Goal: Obtain resource: Download file/media

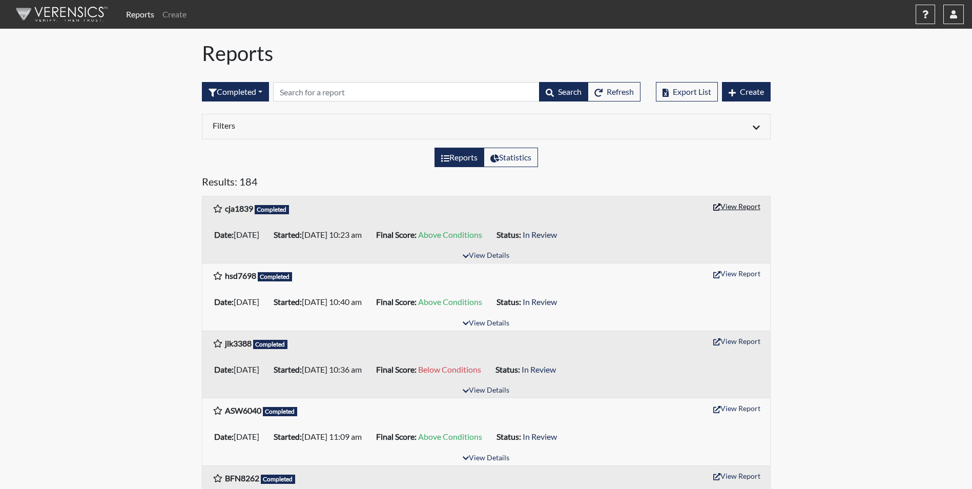
click at [753, 203] on button "View Report" at bounding box center [736, 206] width 56 height 16
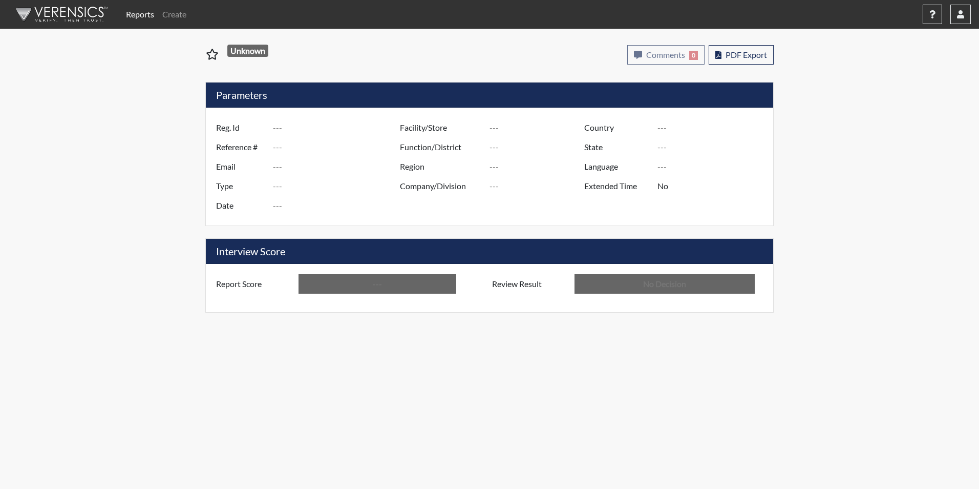
type input "cja1839"
type input "48936"
type input "---"
type input "Corrections Pre-Employment"
type input "[DATE]"
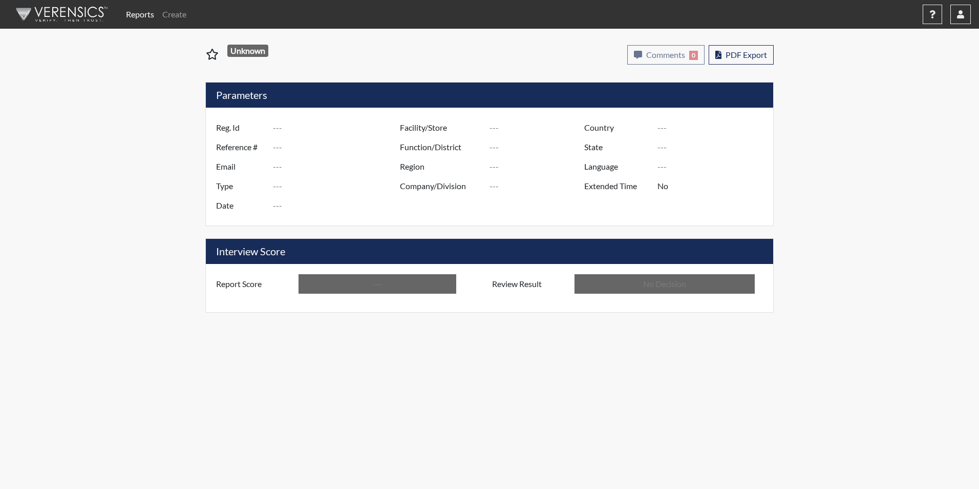
type input "[US_STATE] SP"
type input "[GEOGRAPHIC_DATA]"
type input "[US_STATE]"
type input "English"
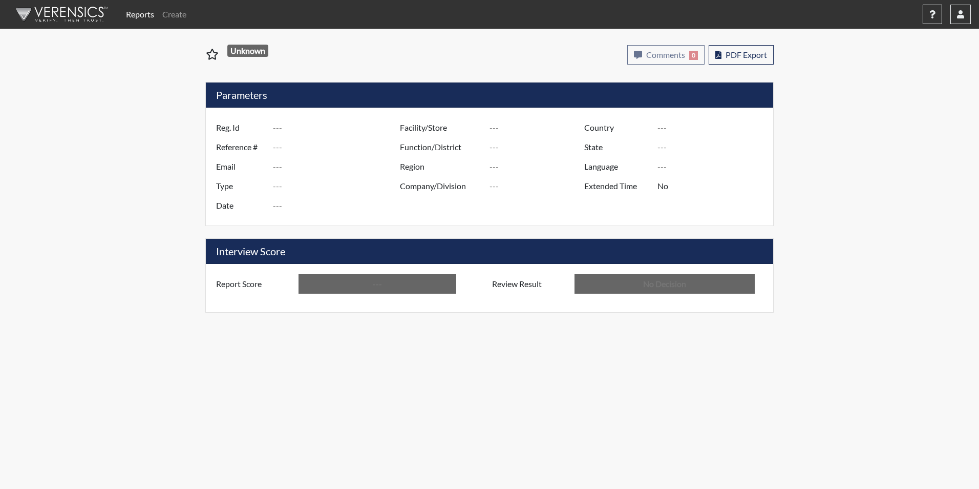
type input "Above Conditions"
type input "In Review"
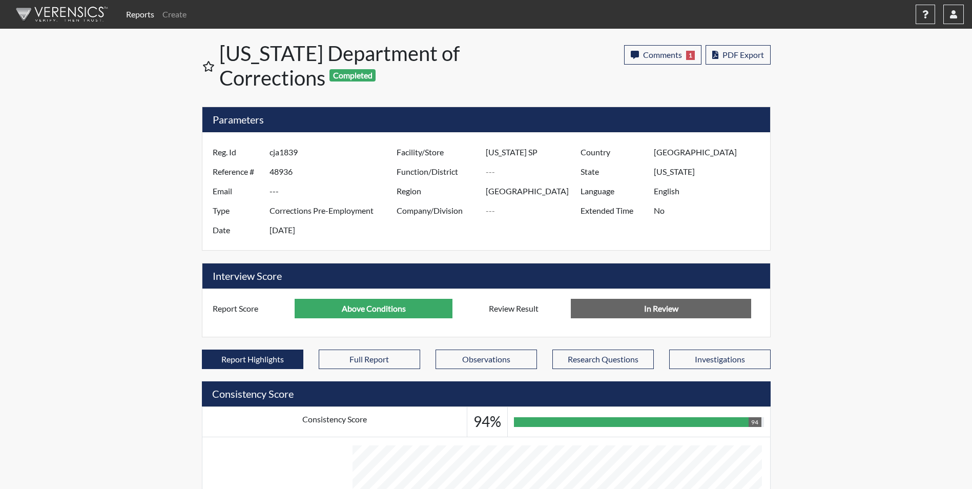
scroll to position [170, 426]
click at [744, 54] on span "PDF Export" at bounding box center [742, 55] width 41 height 10
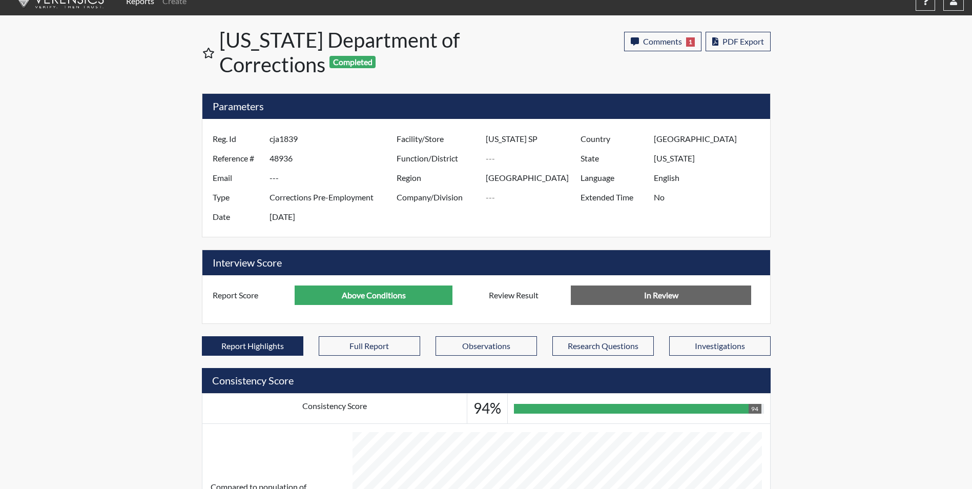
scroll to position [0, 0]
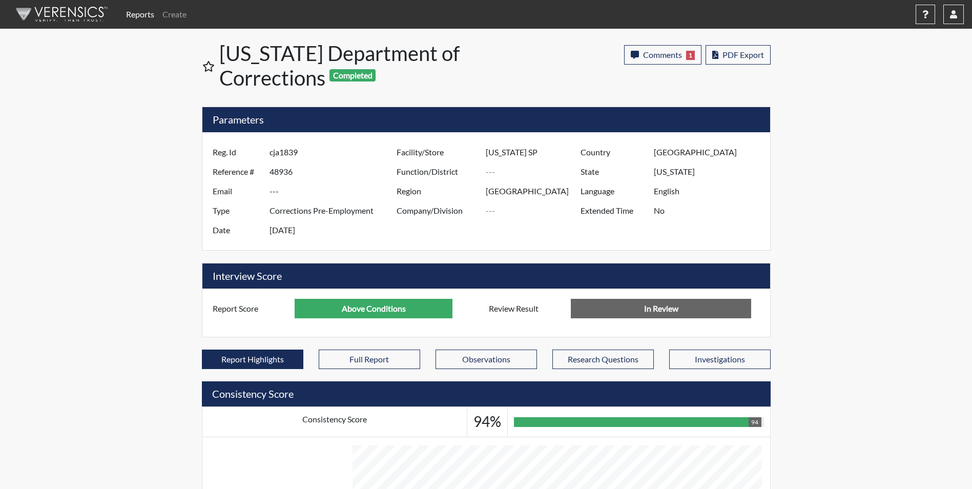
click at [742, 43] on div "Comments 1 report Comments × Add Comment: Save Comment Questions have been revi…" at bounding box center [636, 67] width 283 height 53
click at [760, 56] on span "PDF Export" at bounding box center [742, 55] width 41 height 10
click at [957, 14] on button "button" at bounding box center [953, 14] width 20 height 19
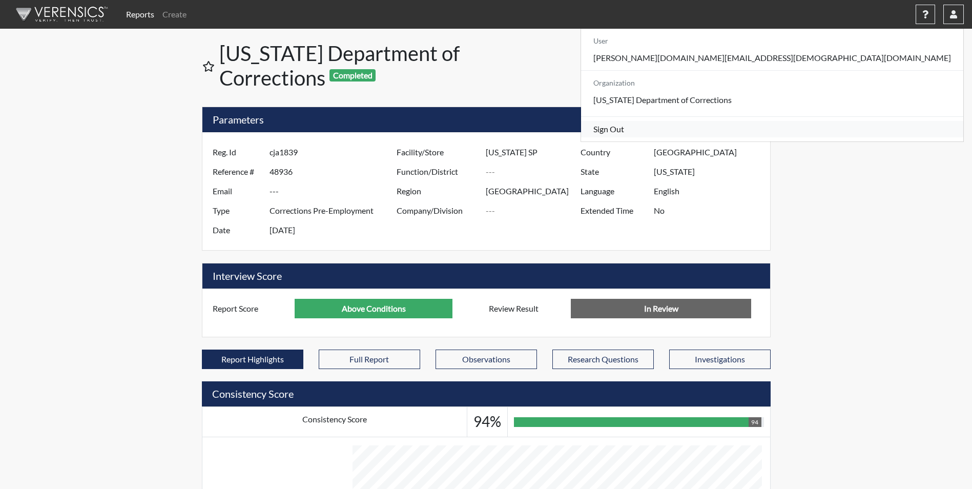
click at [895, 137] on link "Sign Out" at bounding box center [772, 129] width 382 height 16
